Goal: Information Seeking & Learning: Learn about a topic

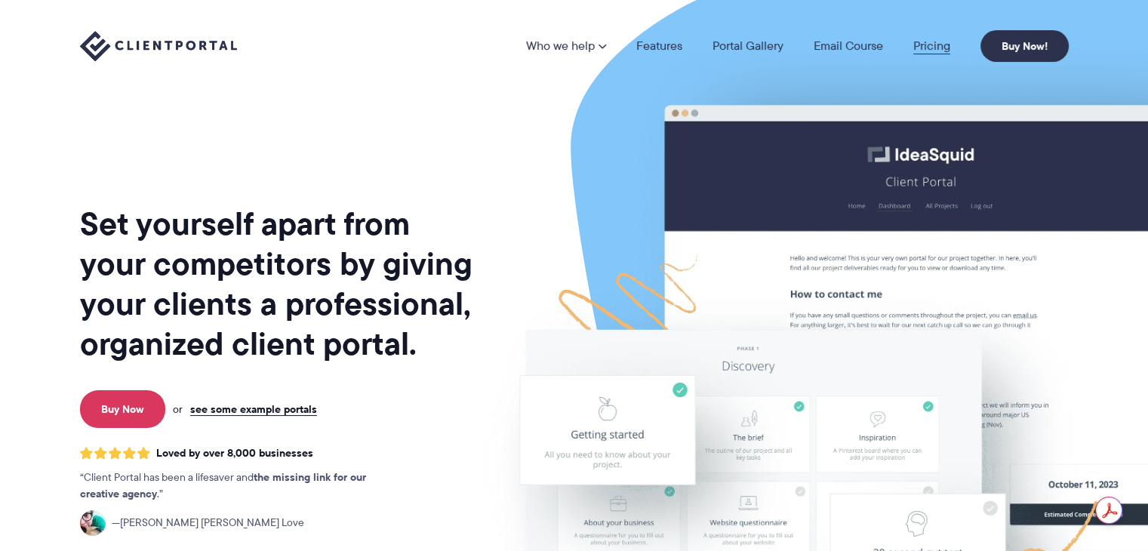
click at [927, 45] on link "Pricing" at bounding box center [931, 46] width 37 height 12
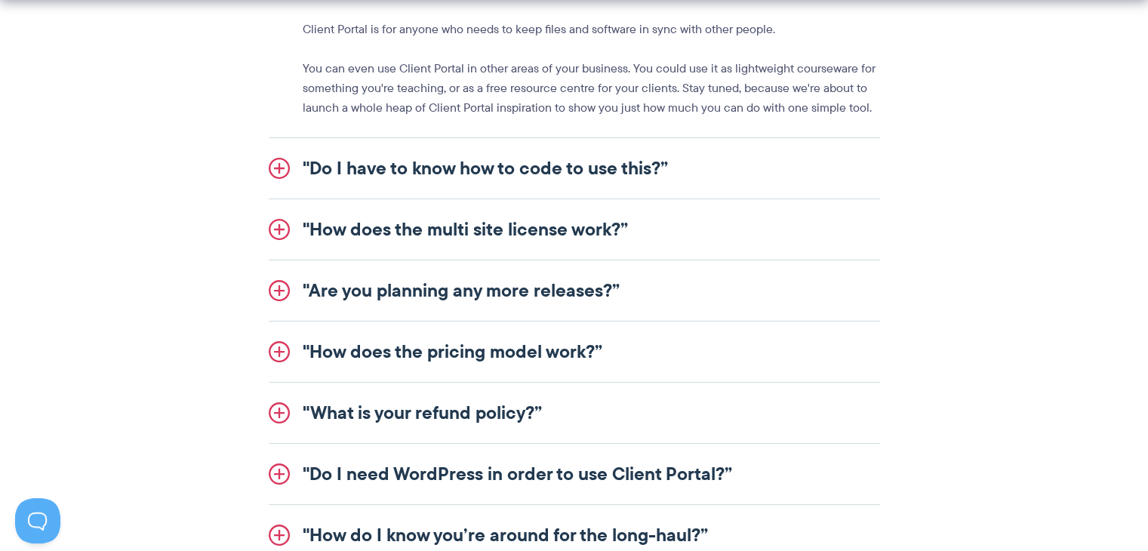
scroll to position [1897, 0]
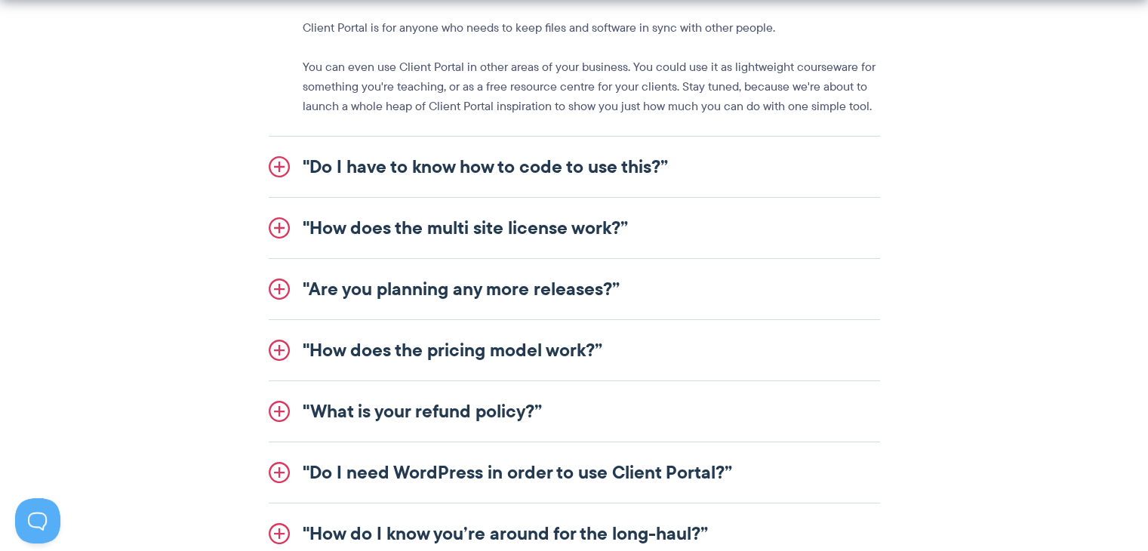
click at [281, 168] on link ""Do I have to know how to code to use this?”" at bounding box center [574, 167] width 611 height 60
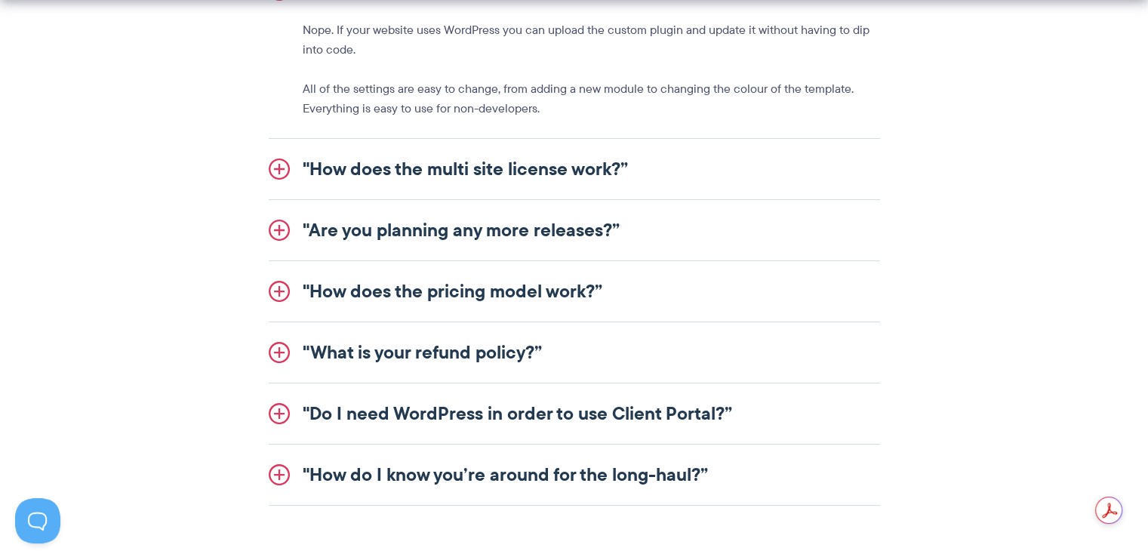
click at [272, 414] on link ""Do I need WordPress in order to use Client Portal?”" at bounding box center [574, 413] width 611 height 60
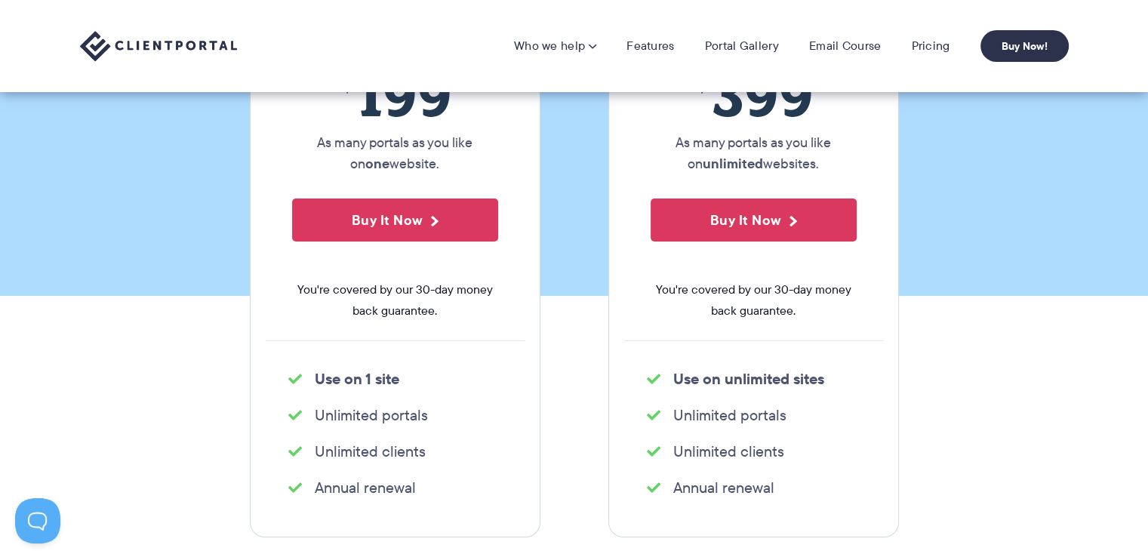
scroll to position [0, 0]
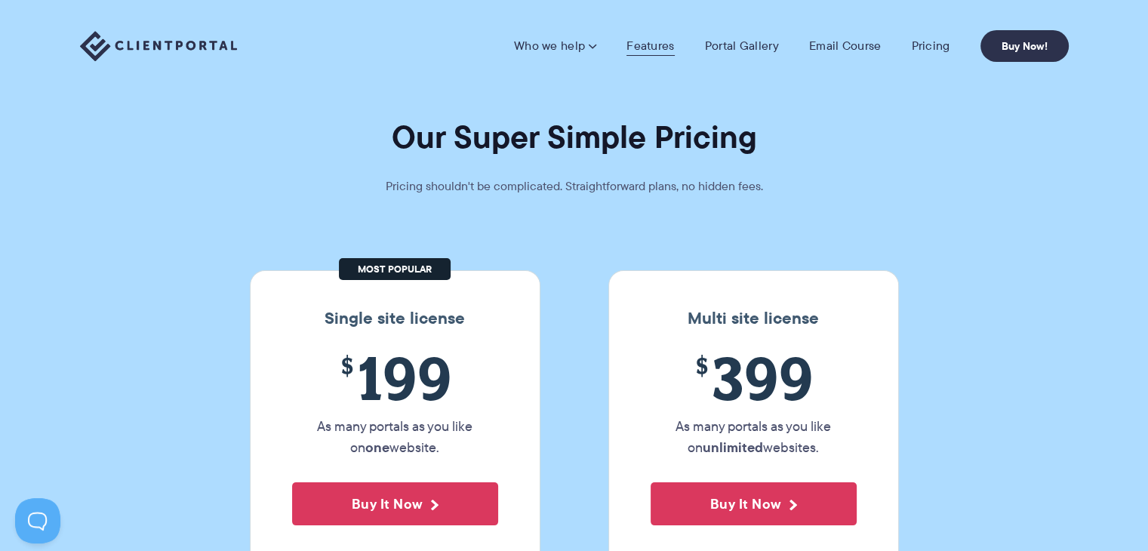
click at [649, 47] on link "Features" at bounding box center [650, 45] width 48 height 15
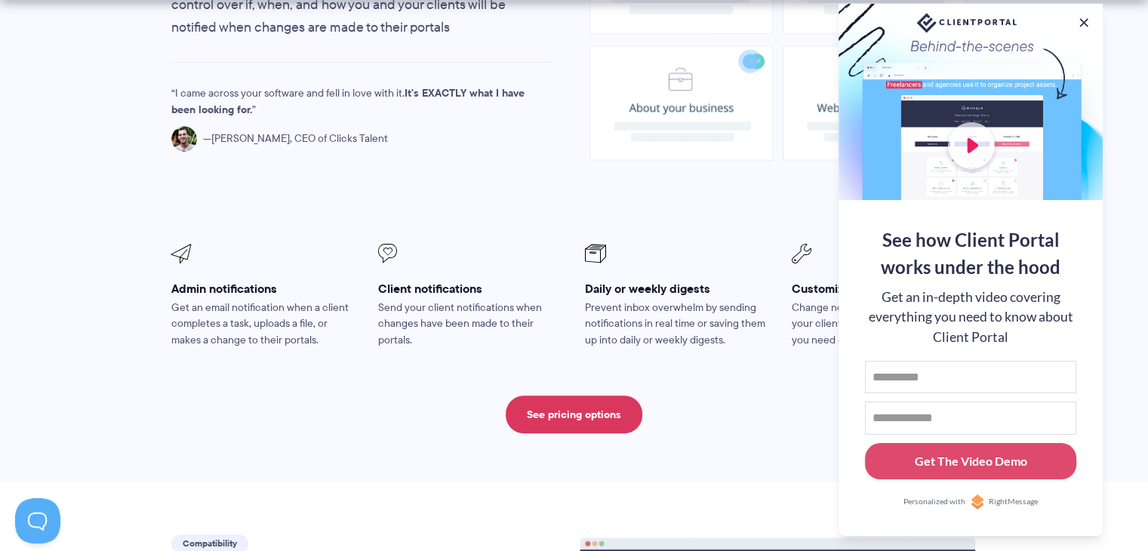
scroll to position [1268, 0]
click at [177, 300] on p "Get an email notification when a client completes a task, uploads a file, or ma…" at bounding box center [264, 325] width 186 height 50
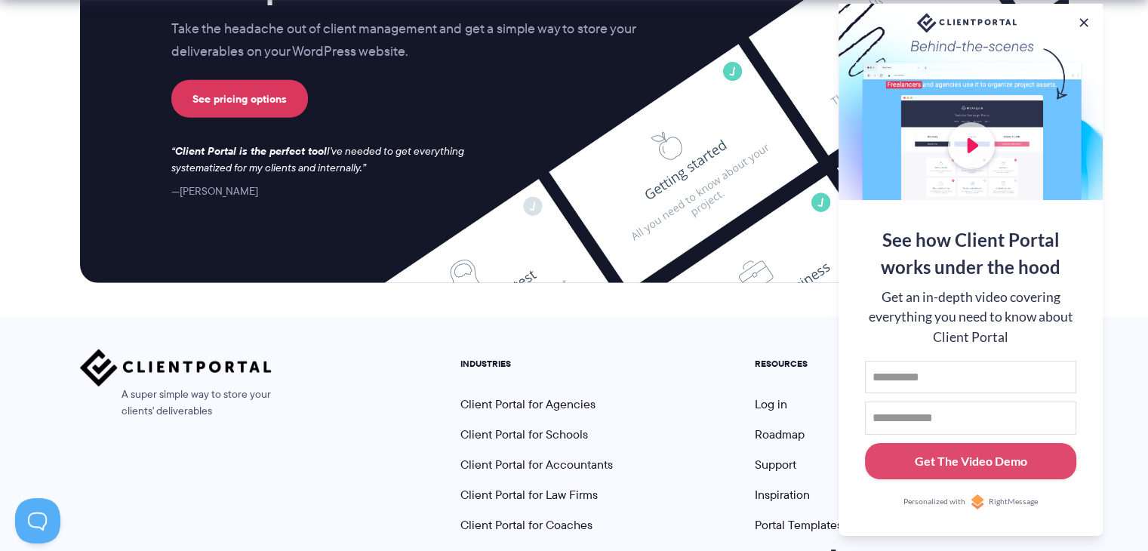
scroll to position [4110, 0]
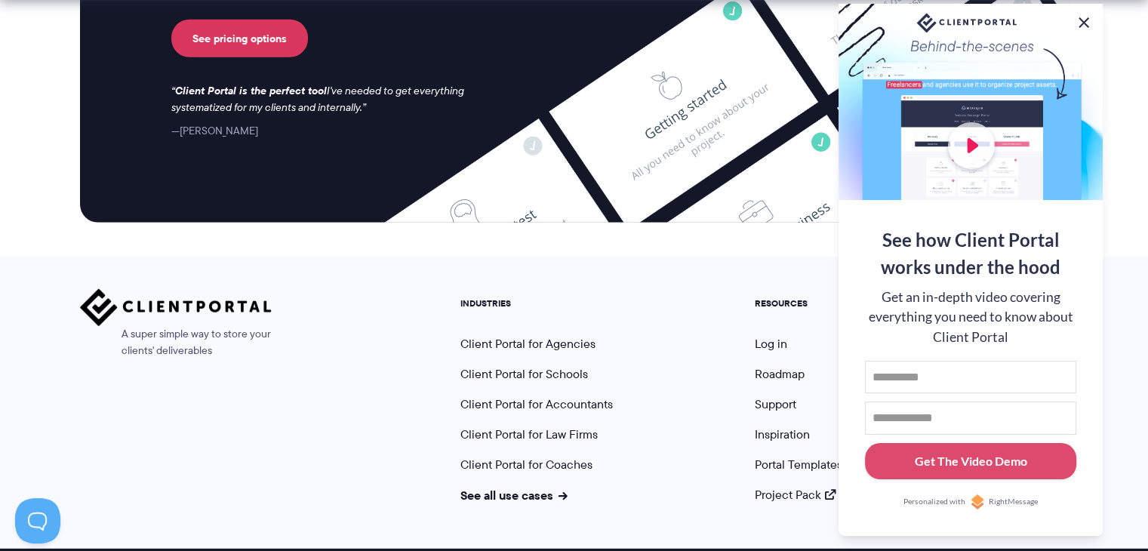
click at [1081, 18] on button at bounding box center [1084, 23] width 18 height 18
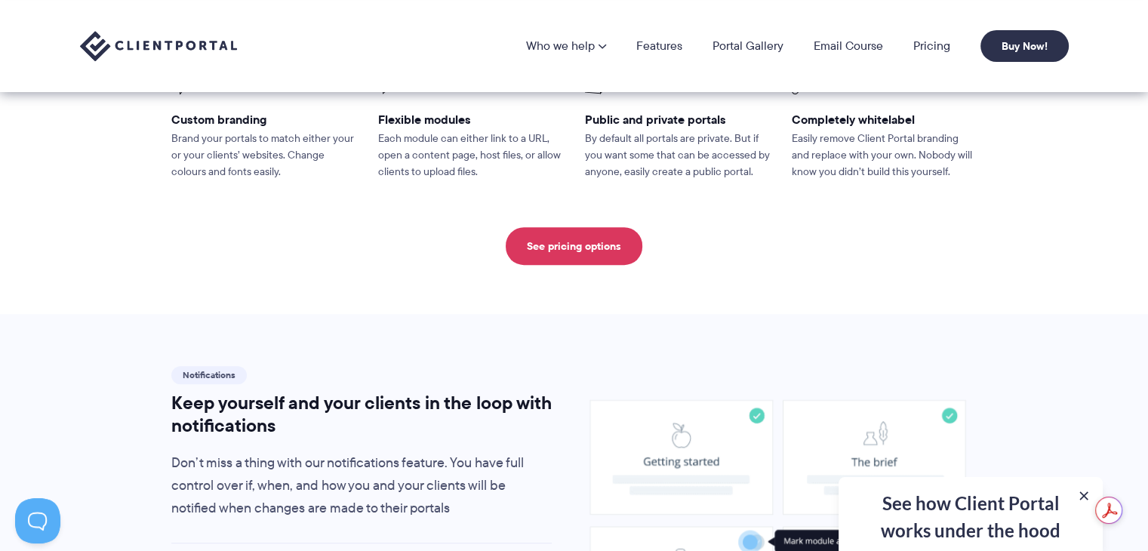
scroll to position [0, 0]
